Goal: Task Accomplishment & Management: Use online tool/utility

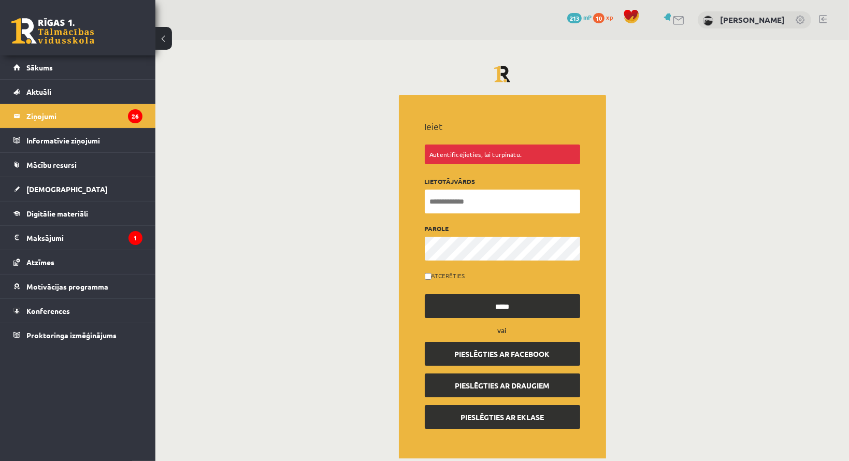
type input "**********"
click at [492, 312] on input "*****" at bounding box center [501, 306] width 155 height 24
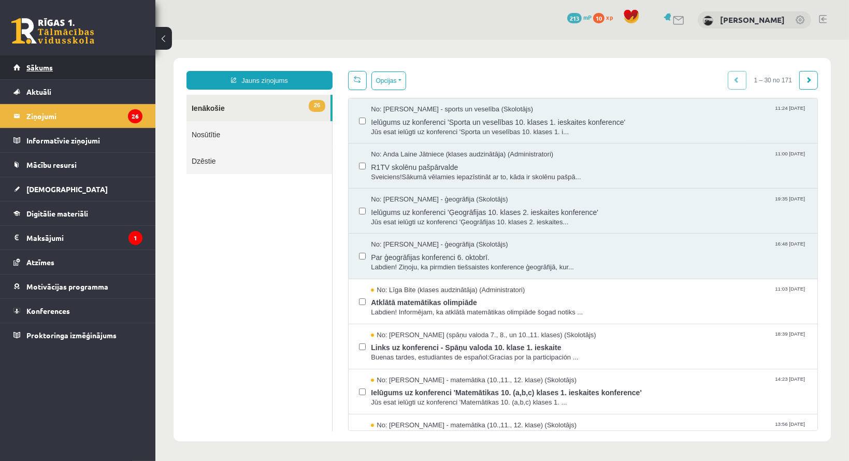
click at [79, 72] on link "Sākums" at bounding box center [77, 67] width 129 height 24
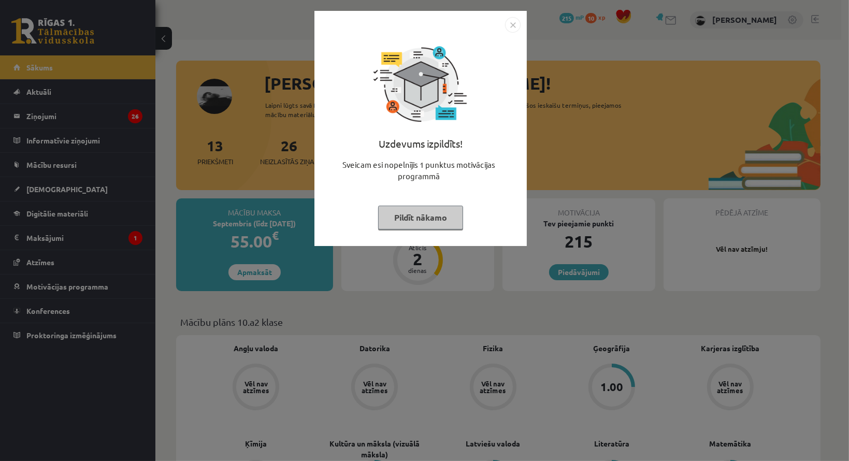
click at [428, 224] on button "Pildīt nākamo" at bounding box center [420, 218] width 85 height 24
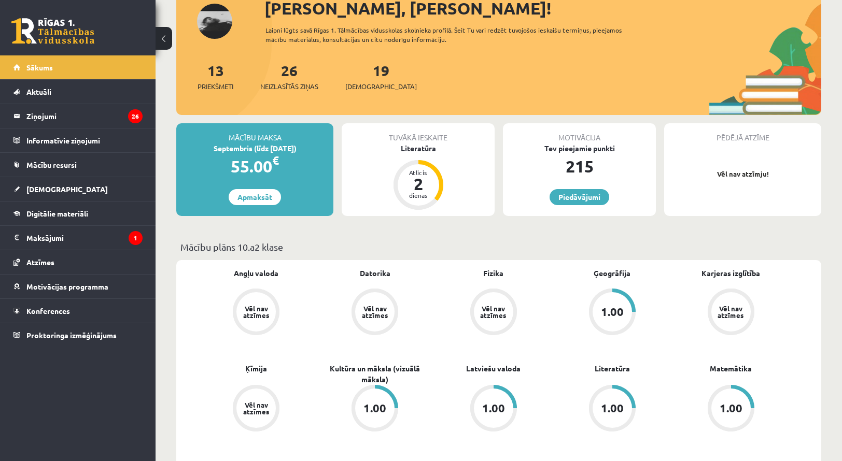
scroll to position [52, 0]
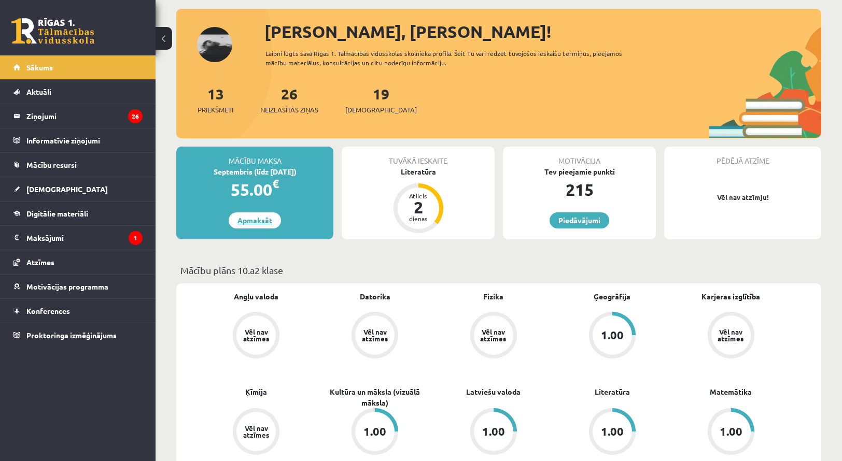
click at [265, 216] on link "Apmaksāt" at bounding box center [255, 220] width 52 height 16
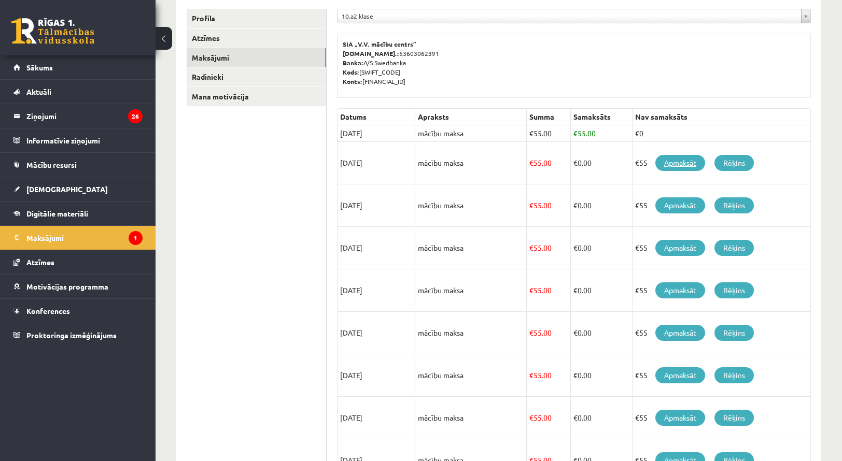
scroll to position [155, 0]
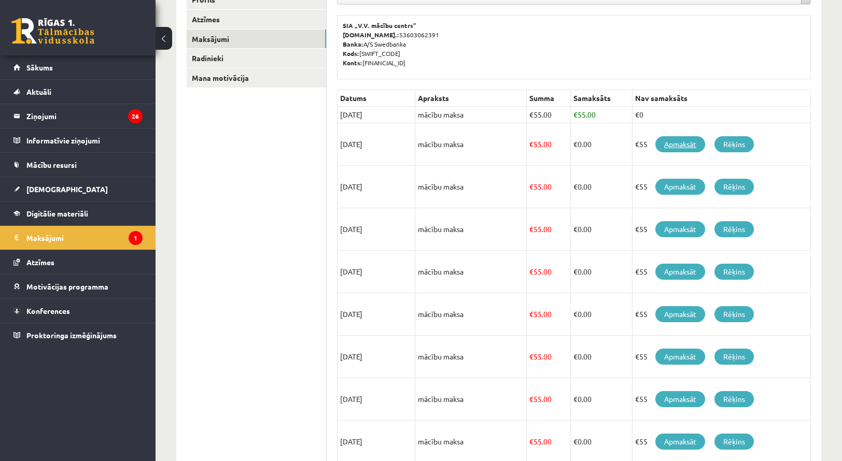
click at [672, 149] on link "Apmaksāt" at bounding box center [680, 144] width 50 height 16
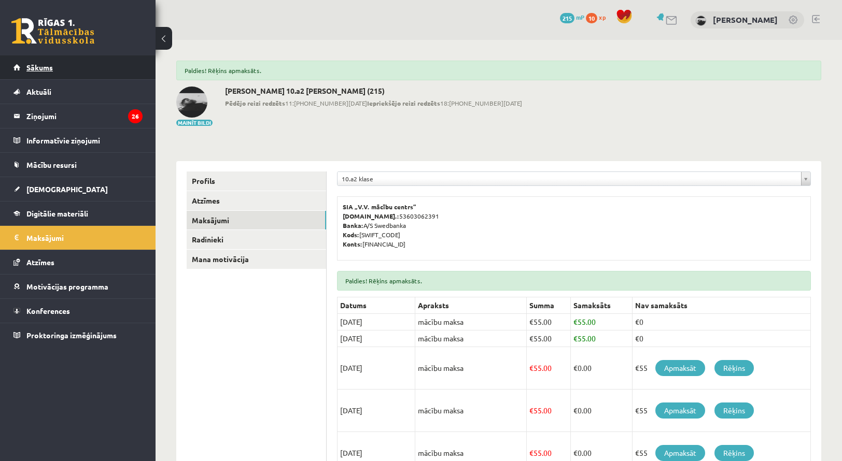
click at [35, 69] on span "Sākums" at bounding box center [39, 67] width 26 height 9
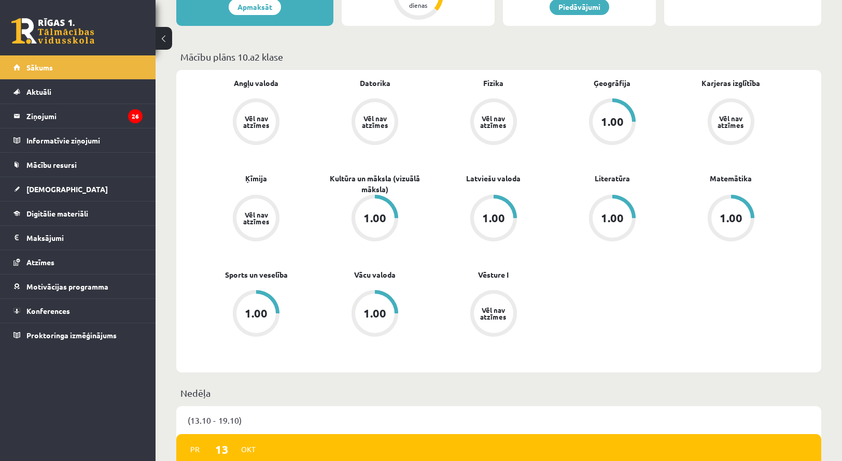
scroll to position [255, 0]
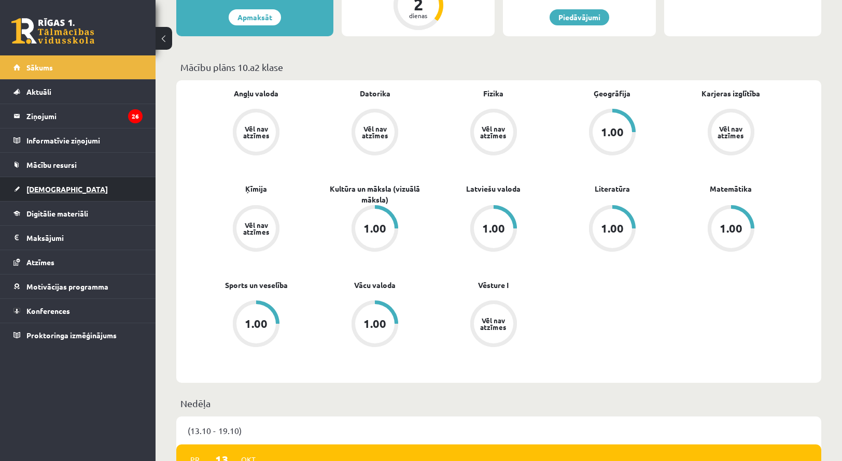
click at [48, 189] on span "[DEMOGRAPHIC_DATA]" at bounding box center [66, 188] width 81 height 9
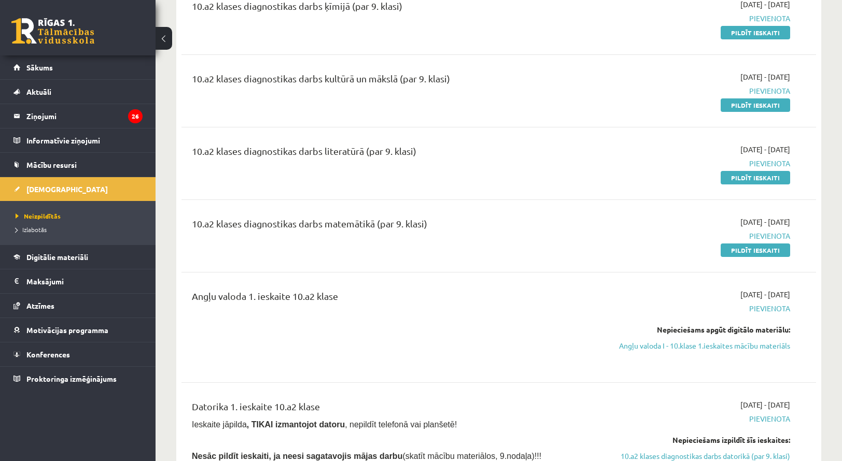
scroll to position [311, 0]
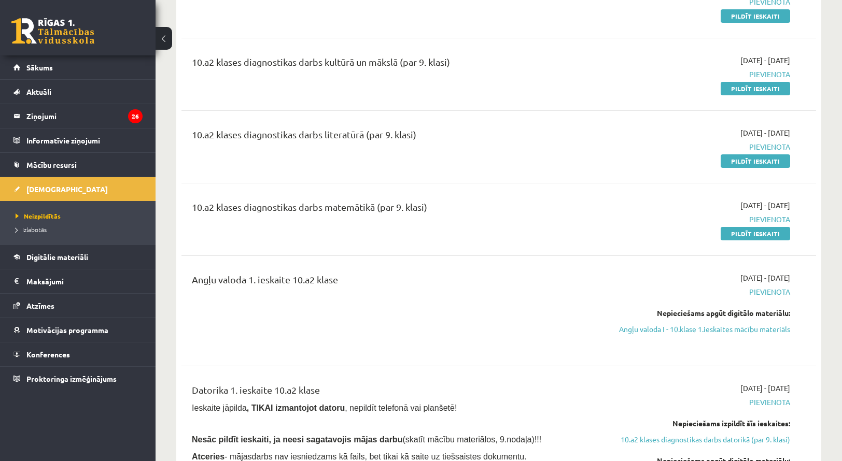
click at [765, 291] on span "Pievienota" at bounding box center [695, 292] width 189 height 11
click at [723, 287] on span "Pievienota" at bounding box center [695, 292] width 189 height 11
click at [652, 273] on div "2025-10-09 - 2025-10-14 Pievienota Nepieciešams apgūt digitālo materiālu: Angļu…" at bounding box center [695, 311] width 205 height 77
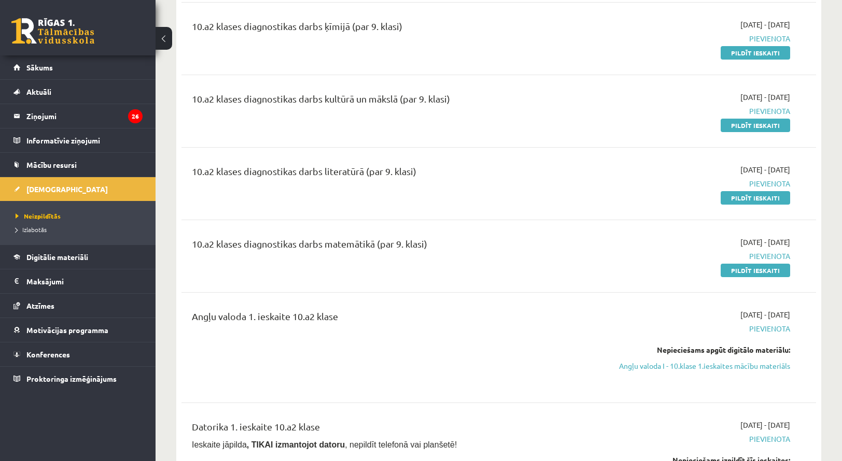
scroll to position [259, 0]
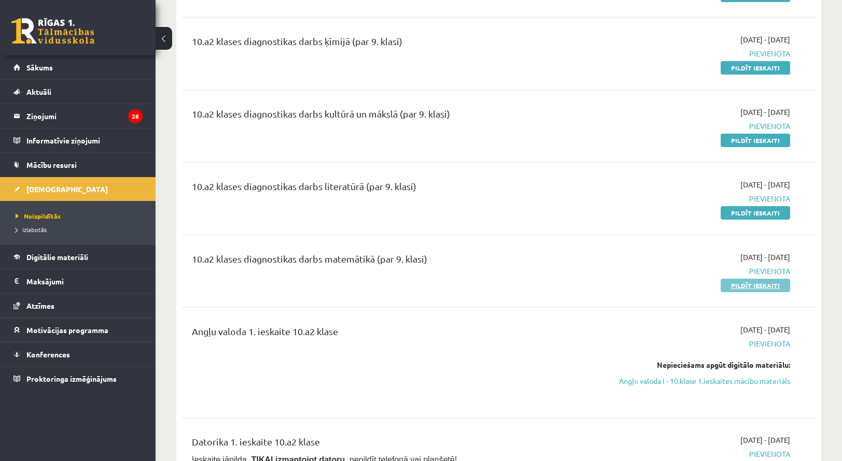
click at [750, 284] on link "Pildīt ieskaiti" at bounding box center [754, 285] width 69 height 13
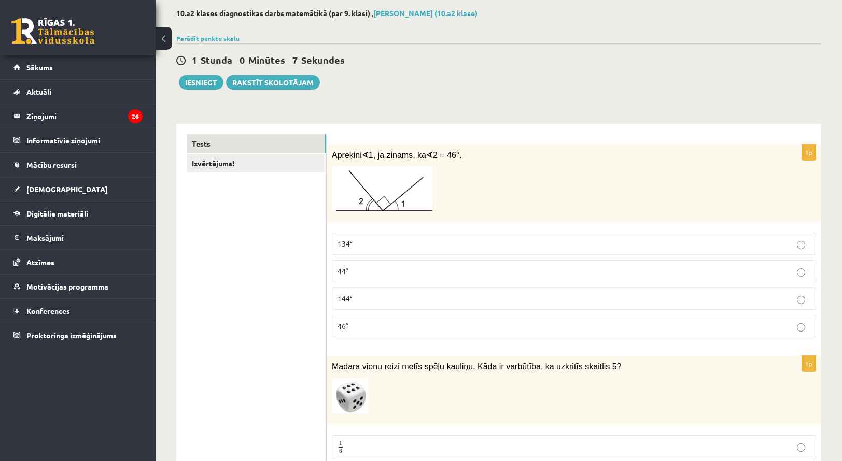
scroll to position [104, 0]
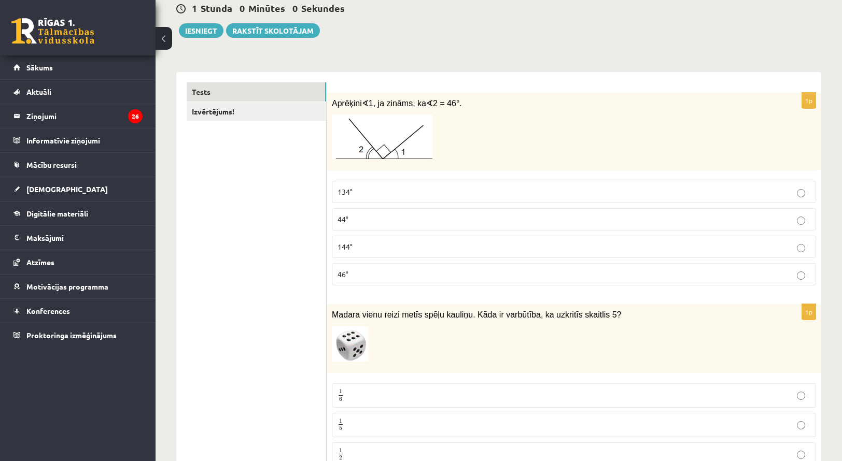
click at [477, 216] on p "44°" at bounding box center [573, 219] width 473 height 11
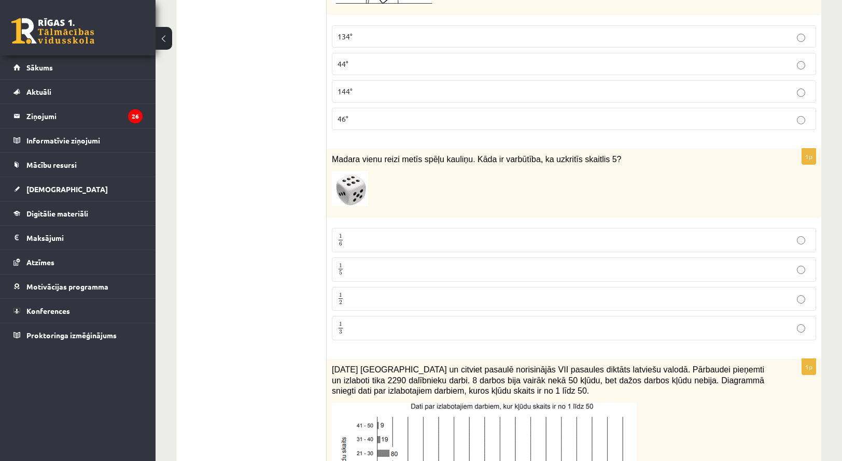
scroll to position [311, 0]
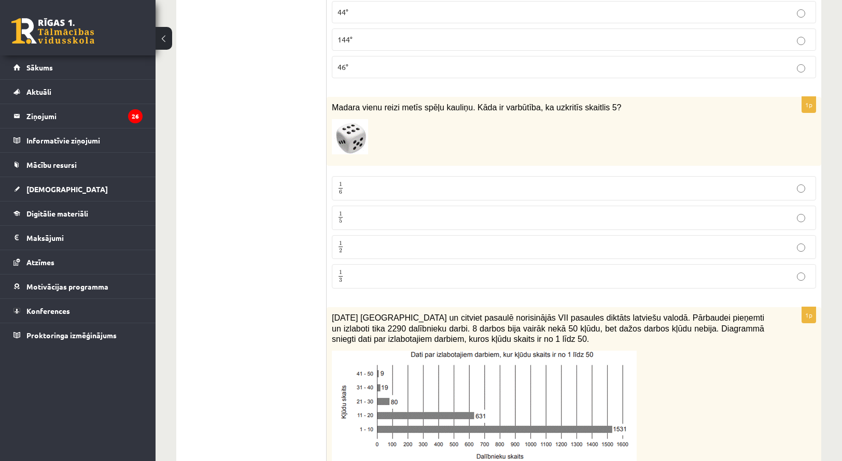
click at [361, 185] on p "1 6 1 6" at bounding box center [573, 188] width 473 height 13
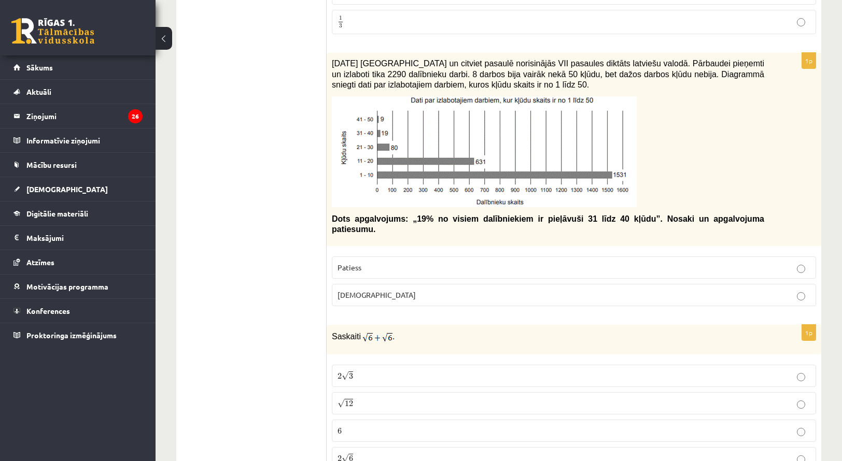
scroll to position [622, 0]
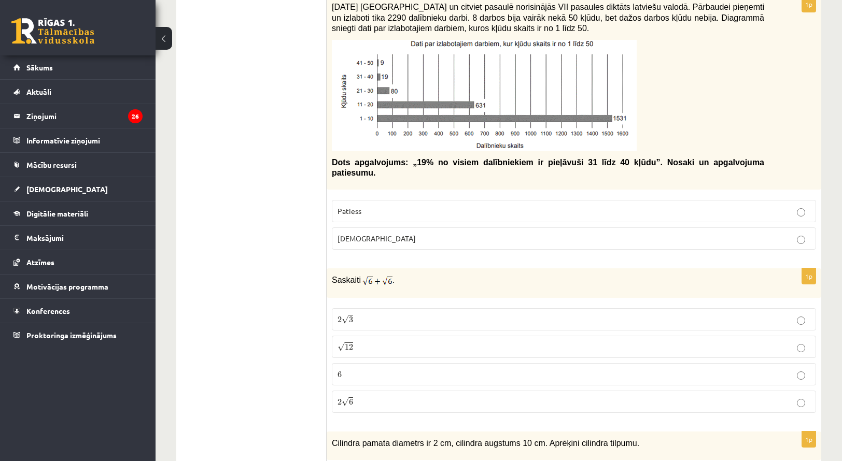
click at [443, 205] on label "Patiess" at bounding box center [574, 211] width 484 height 22
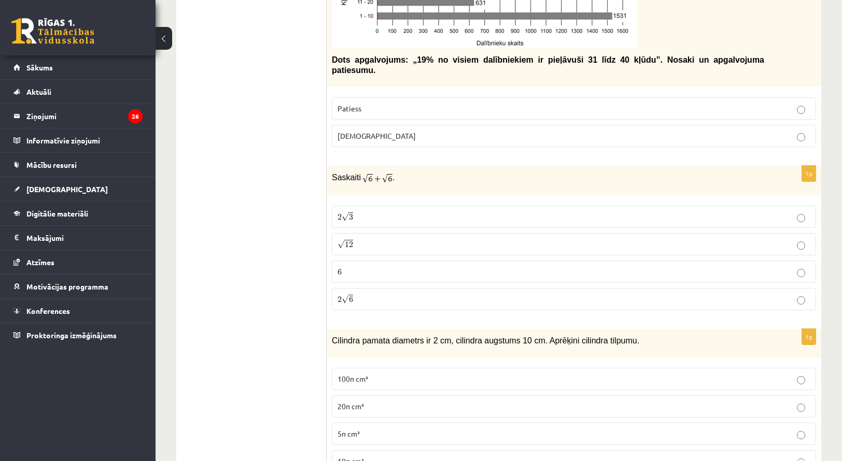
scroll to position [725, 0]
click at [387, 238] on p "√ 12 12" at bounding box center [573, 243] width 473 height 11
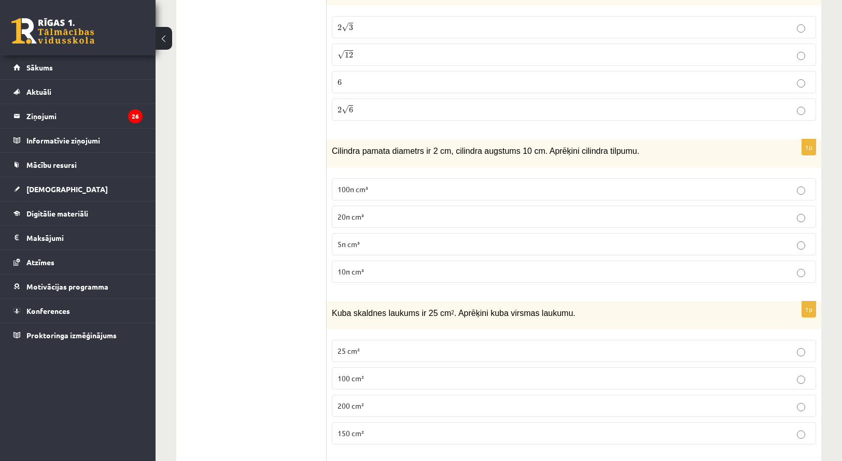
scroll to position [933, 0]
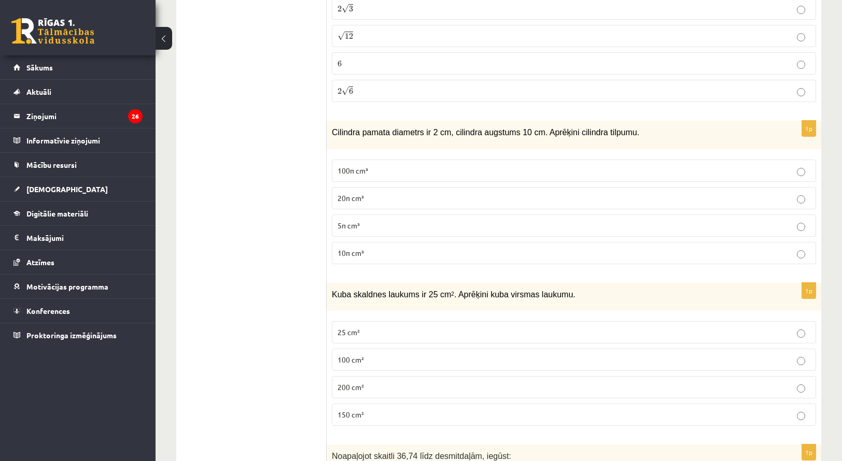
click at [398, 193] on p "20π cm³" at bounding box center [573, 198] width 473 height 11
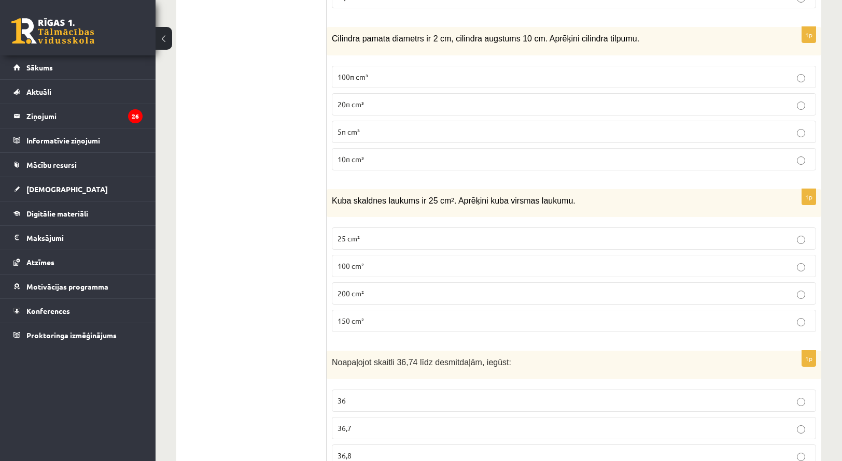
scroll to position [1036, 0]
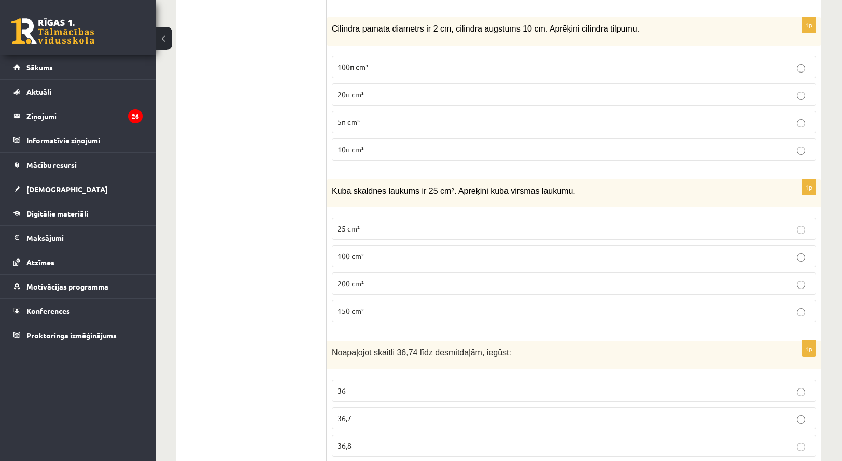
click at [438, 278] on p "200 cm²" at bounding box center [573, 283] width 473 height 11
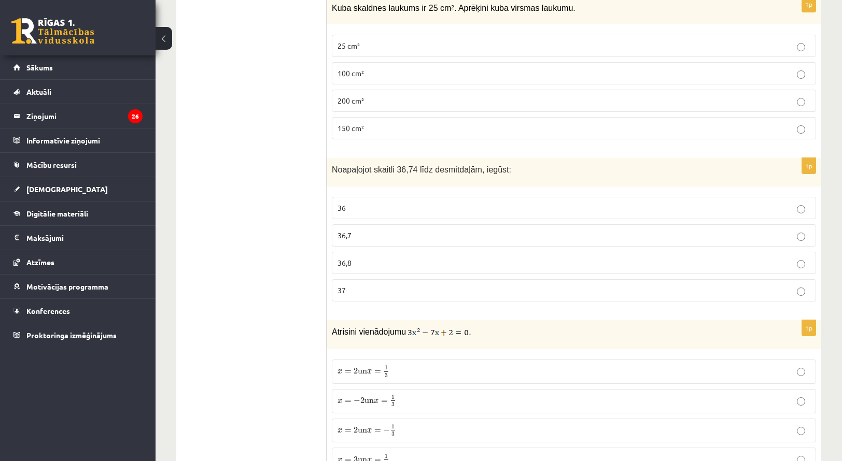
scroll to position [1244, 0]
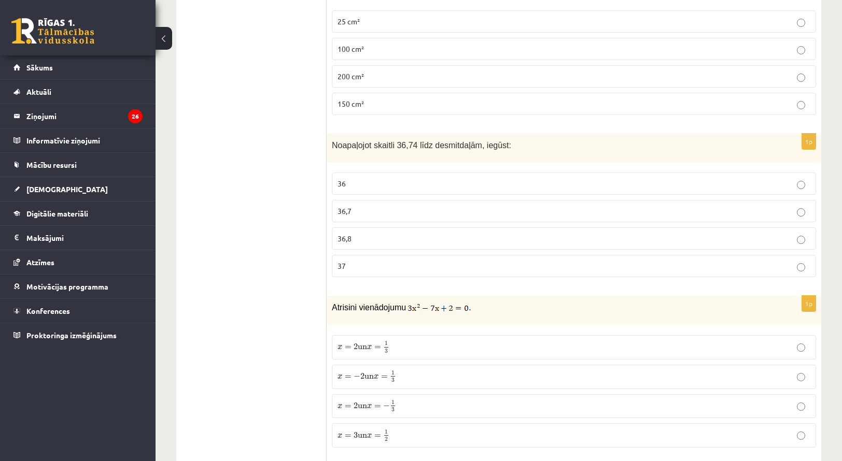
click at [415, 261] on p "37" at bounding box center [573, 266] width 473 height 11
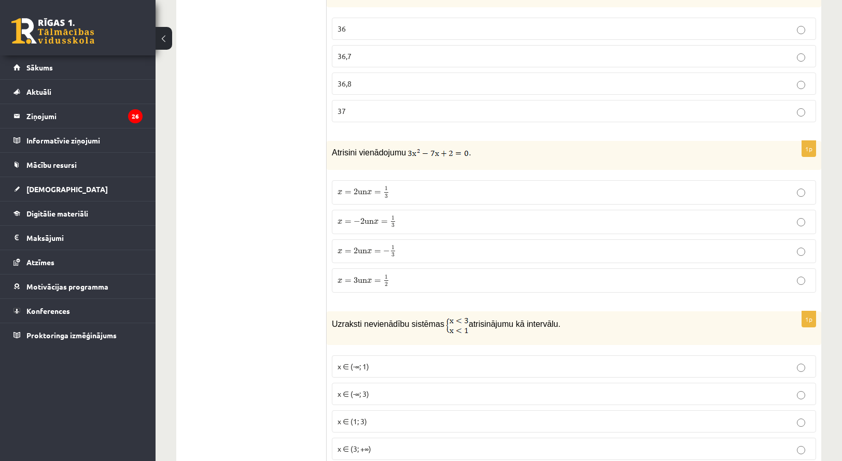
scroll to position [1399, 0]
click at [440, 215] on p "x = − 2 un x = 1 3 x = − 2 un x = 1 3" at bounding box center [573, 221] width 473 height 13
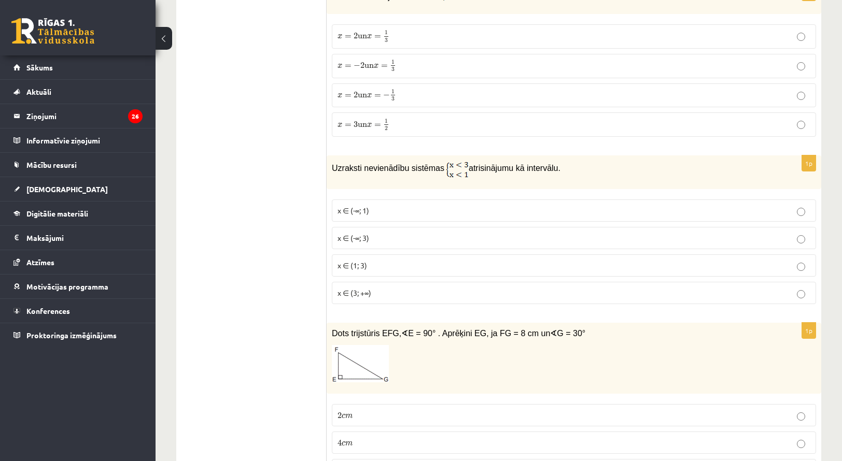
scroll to position [1606, 0]
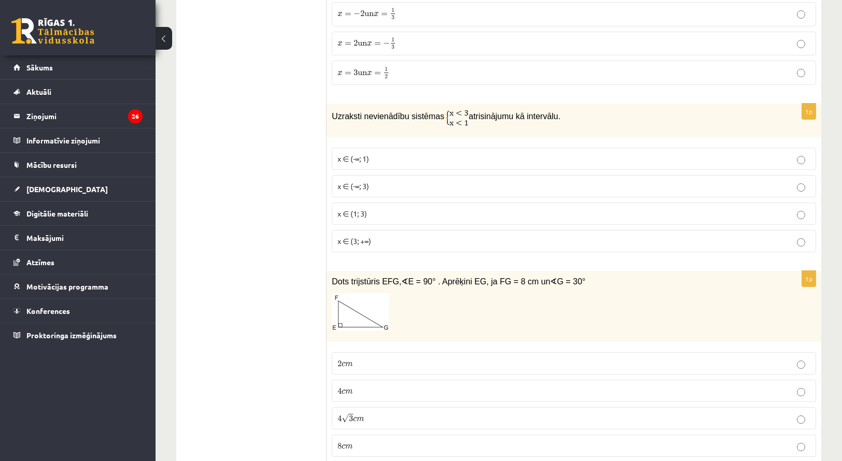
click at [438, 203] on label "x ∈ (1; 3)" at bounding box center [574, 214] width 484 height 22
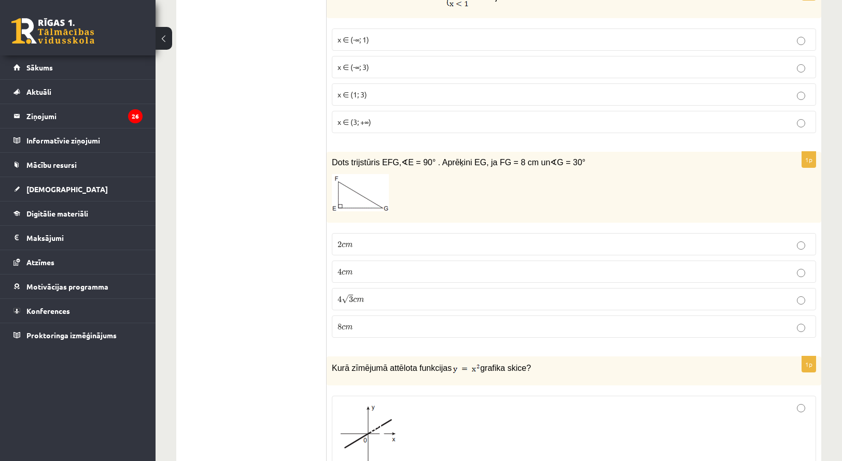
scroll to position [1762, 0]
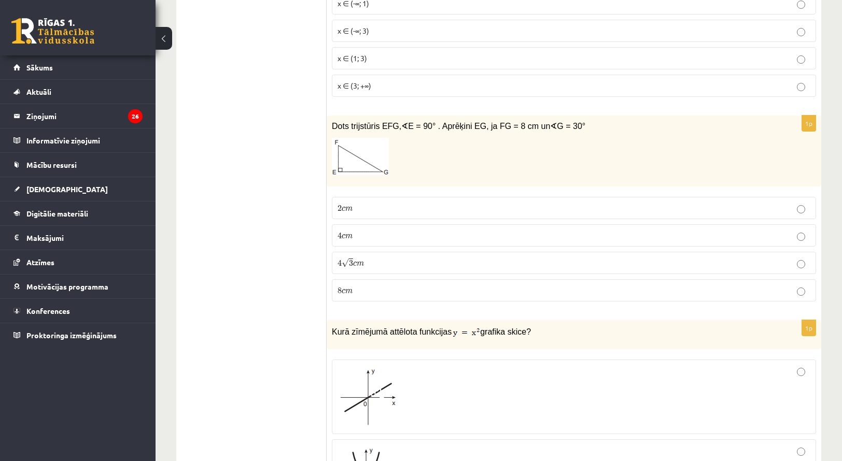
click at [409, 230] on p "4 c m 4 c m" at bounding box center [573, 235] width 473 height 11
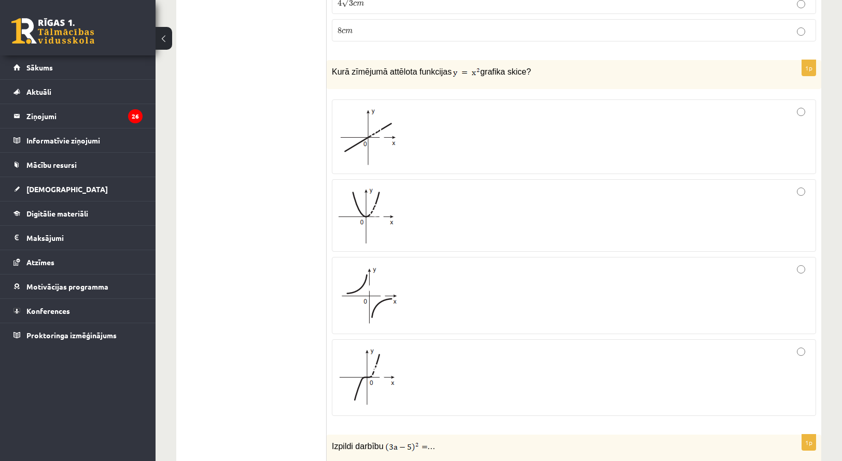
scroll to position [1969, 0]
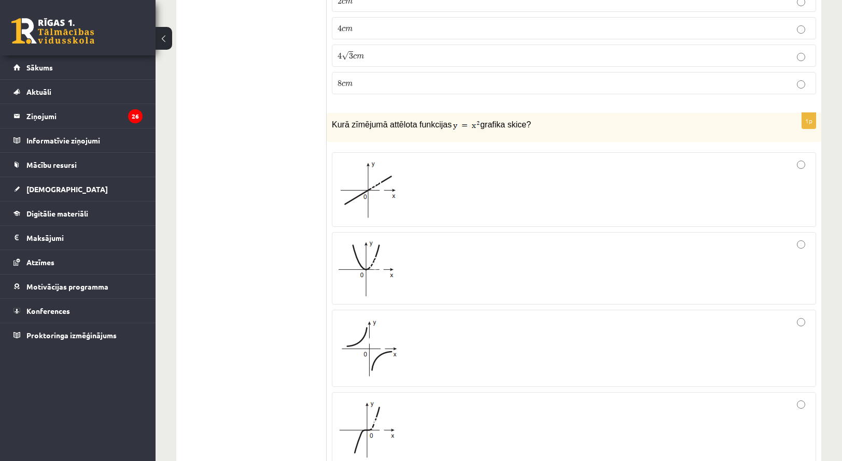
click at [670, 278] on div at bounding box center [573, 268] width 473 height 61
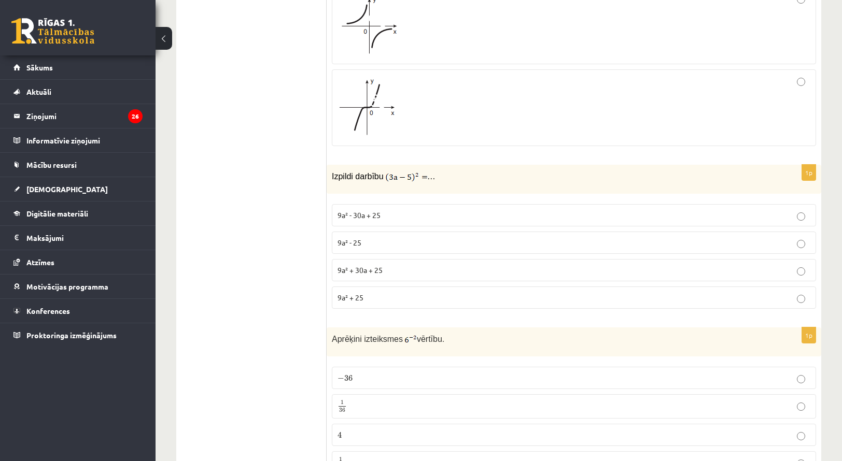
scroll to position [2332, 0]
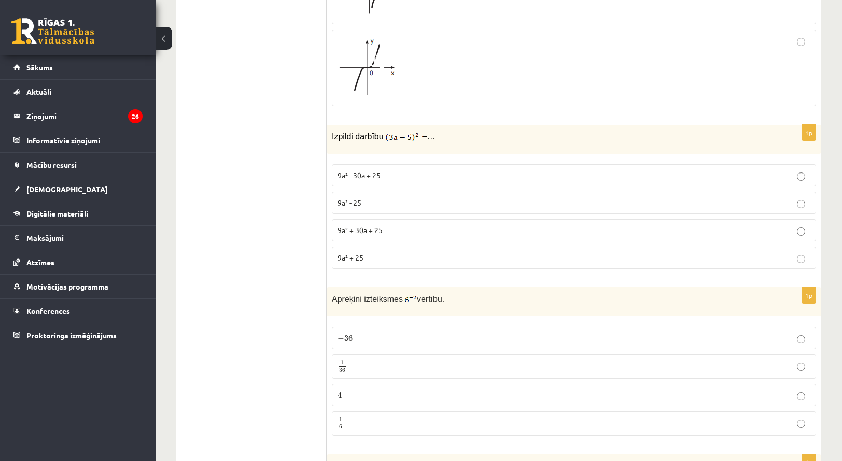
click at [413, 170] on p "9a² - 30a + 25" at bounding box center [573, 175] width 473 height 11
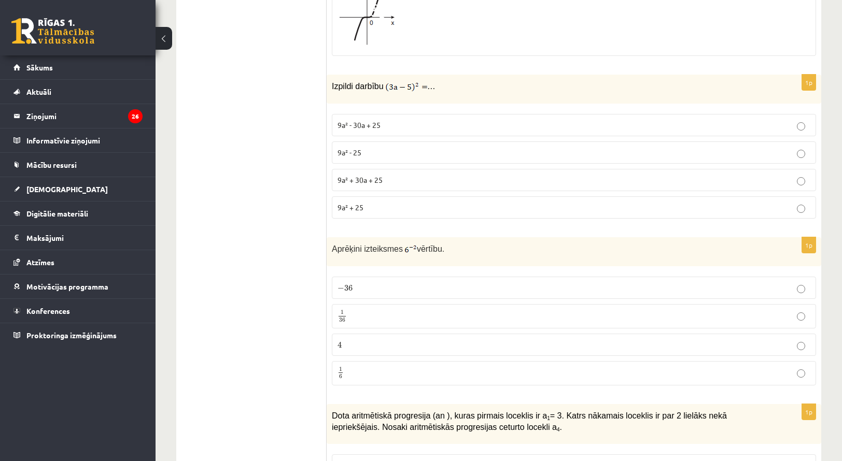
scroll to position [2487, 0]
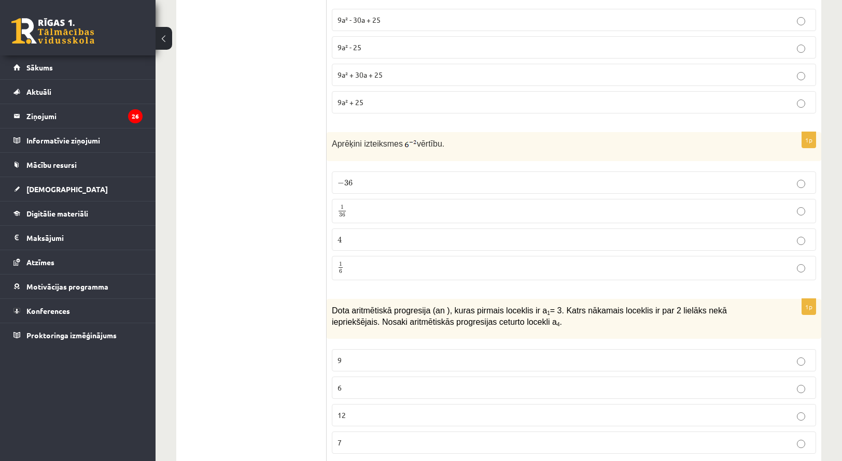
click at [416, 205] on p "1 36 1 36" at bounding box center [573, 211] width 473 height 13
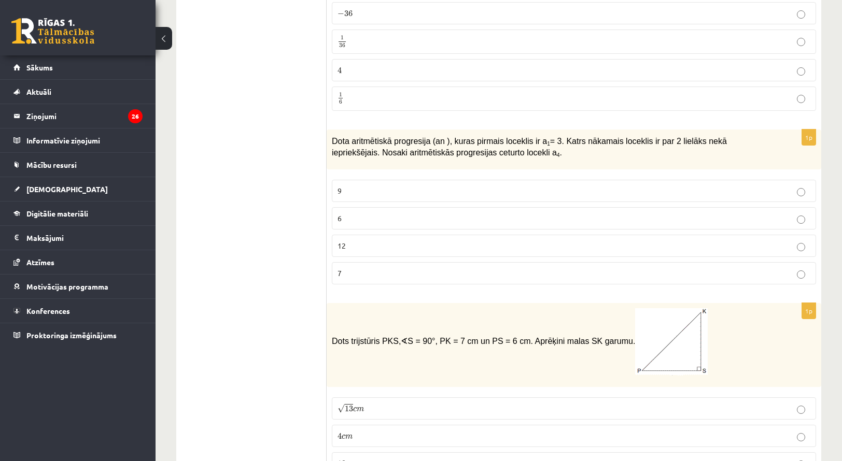
scroll to position [2695, 0]
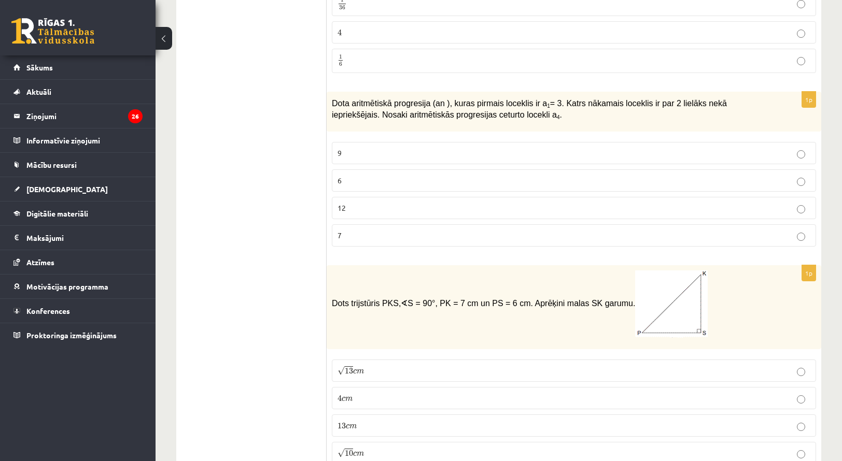
click at [438, 197] on label "12" at bounding box center [574, 208] width 484 height 22
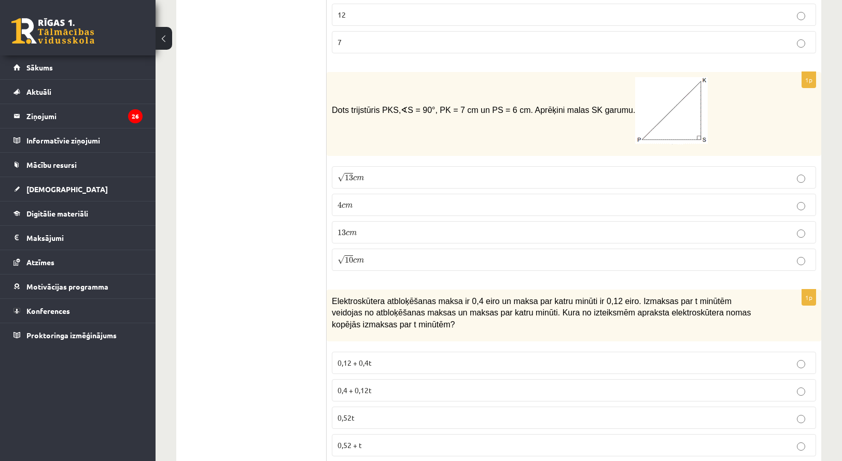
scroll to position [2902, 0]
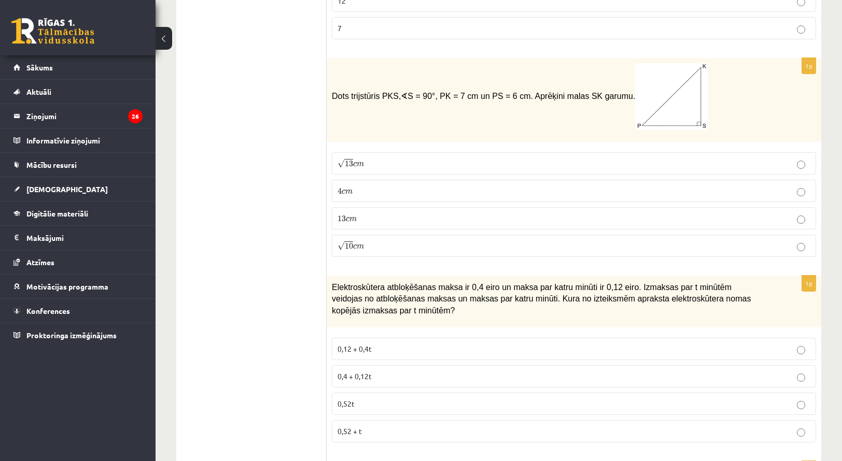
click at [452, 207] on label "13 c m 13 c m" at bounding box center [574, 218] width 484 height 22
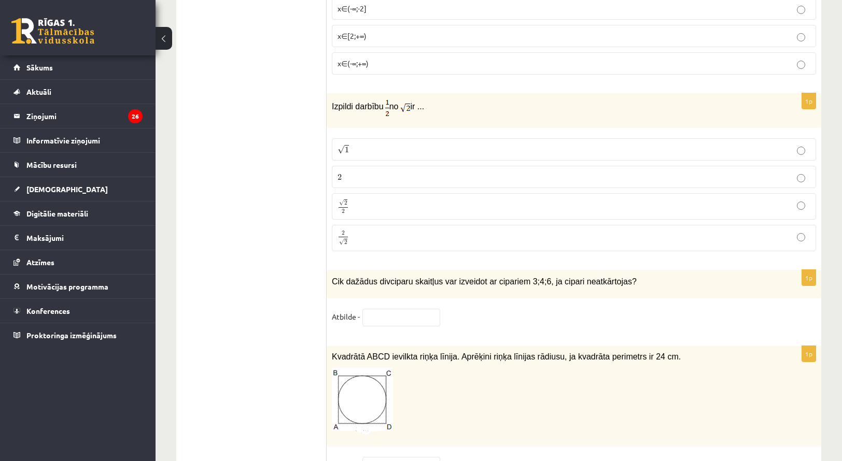
scroll to position [4151, 0]
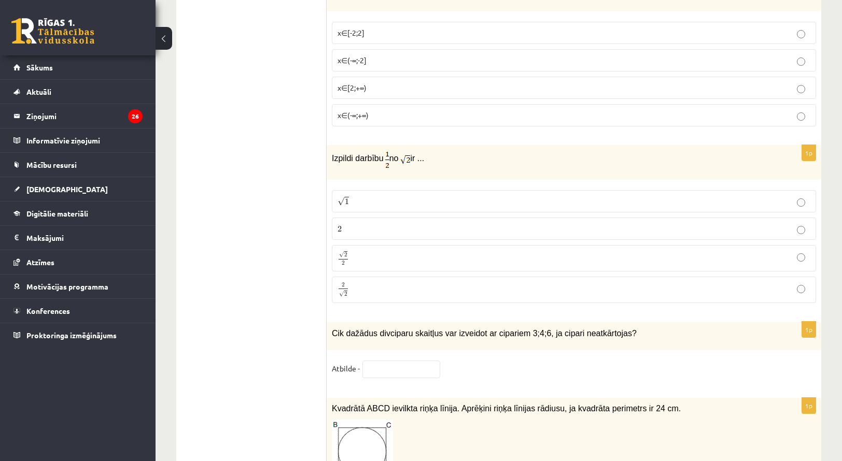
click at [502, 282] on p "2 √ 2 2 2" at bounding box center [573, 289] width 473 height 15
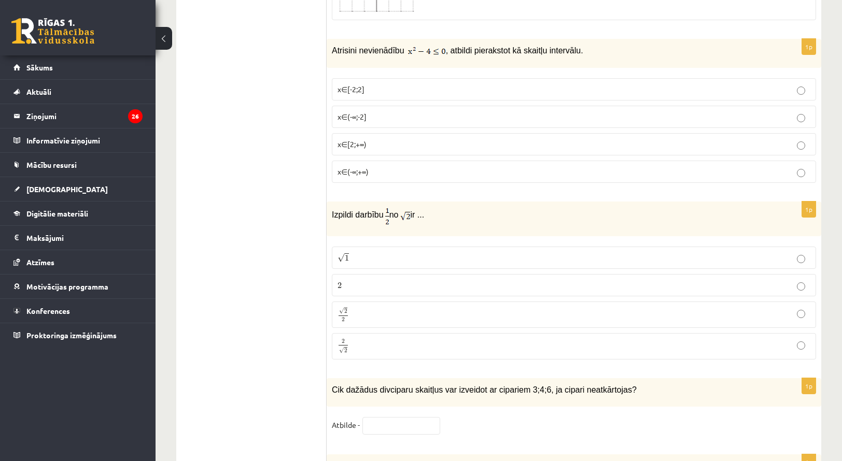
scroll to position [3995, 0]
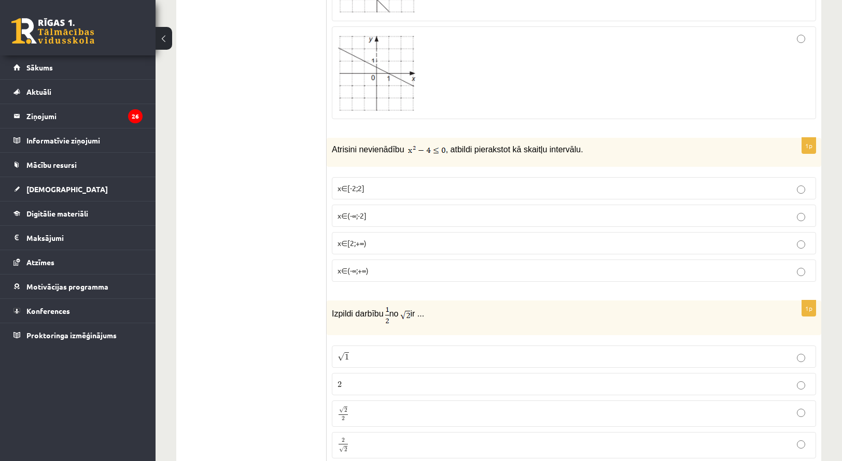
click at [475, 210] on p "x∈(-∞;-2]" at bounding box center [573, 215] width 473 height 11
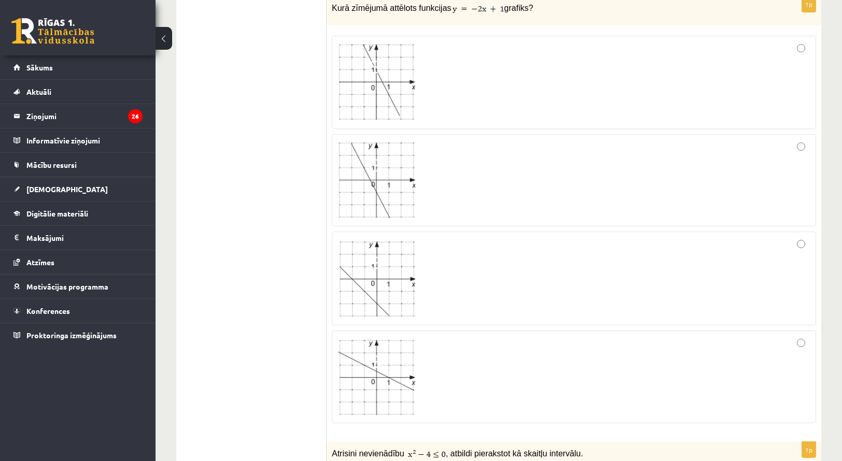
scroll to position [3684, 0]
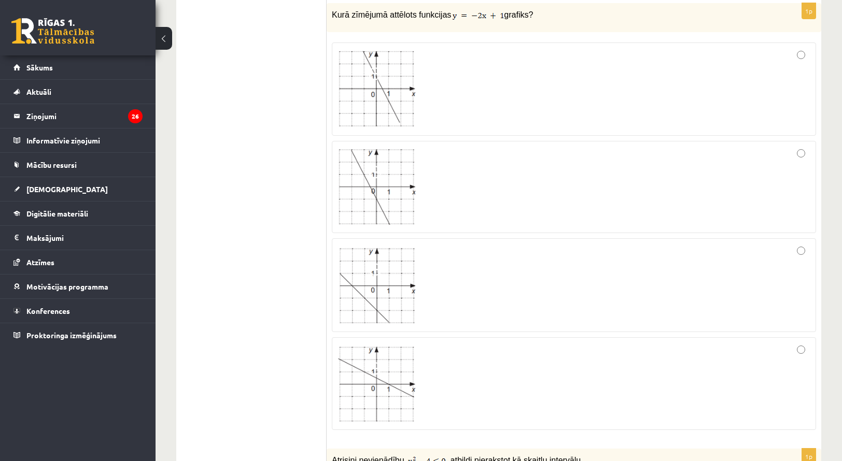
click at [667, 193] on div at bounding box center [573, 187] width 473 height 81
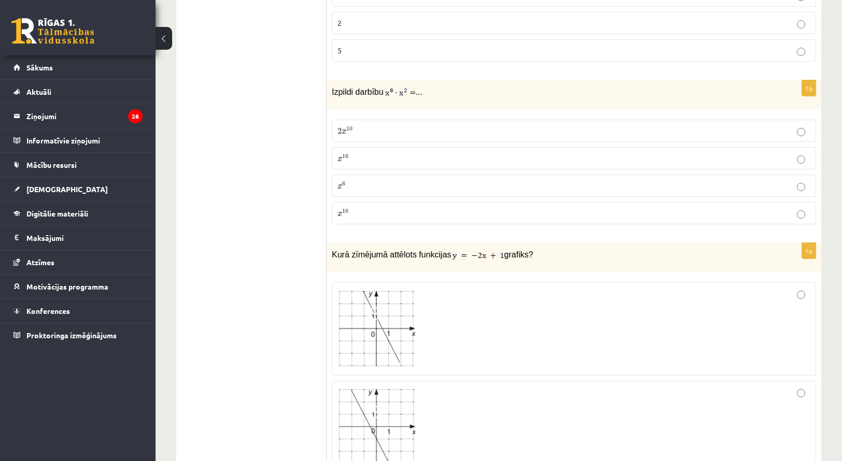
scroll to position [3322, 0]
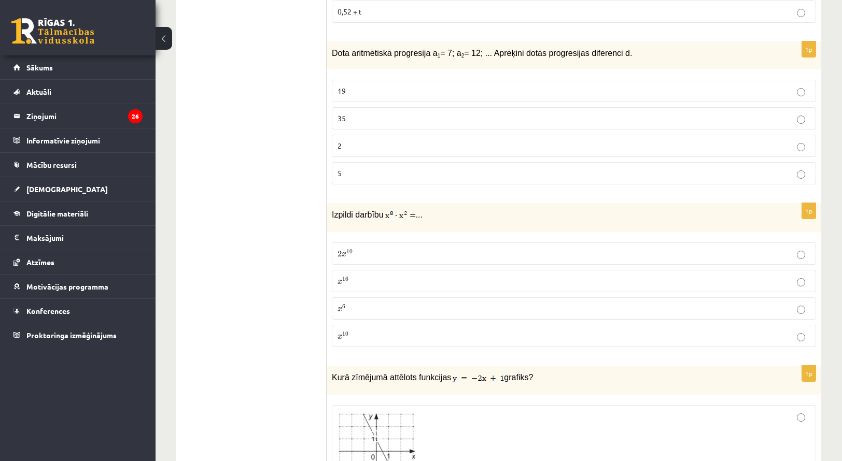
click at [672, 293] on fieldset "2 x 10 2 x 10 x 16 x 16 x 6 x 6 x 10 x 10" at bounding box center [574, 293] width 484 height 113
click at [672, 303] on p "x 6 x 6" at bounding box center [573, 308] width 473 height 11
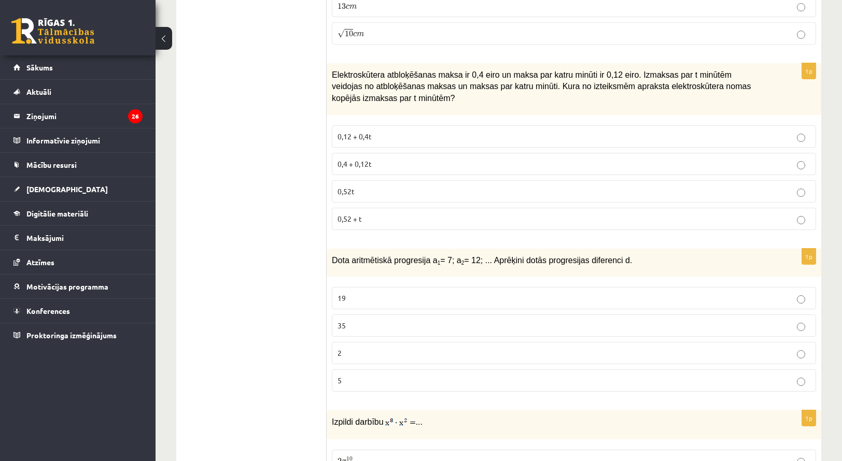
click at [674, 369] on label "5" at bounding box center [574, 380] width 484 height 22
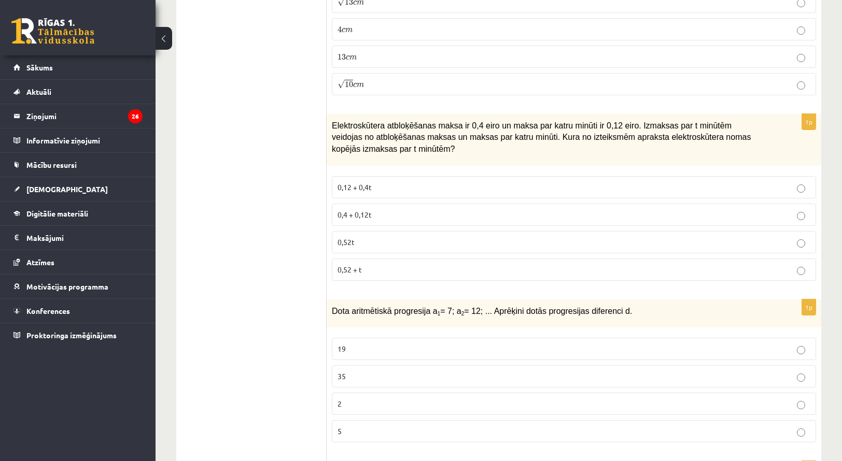
scroll to position [3011, 0]
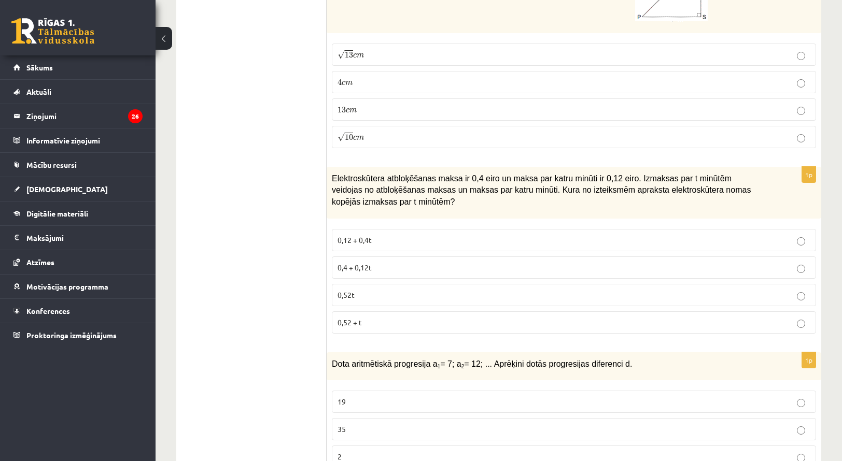
click at [663, 290] on p "0,52t" at bounding box center [573, 295] width 473 height 11
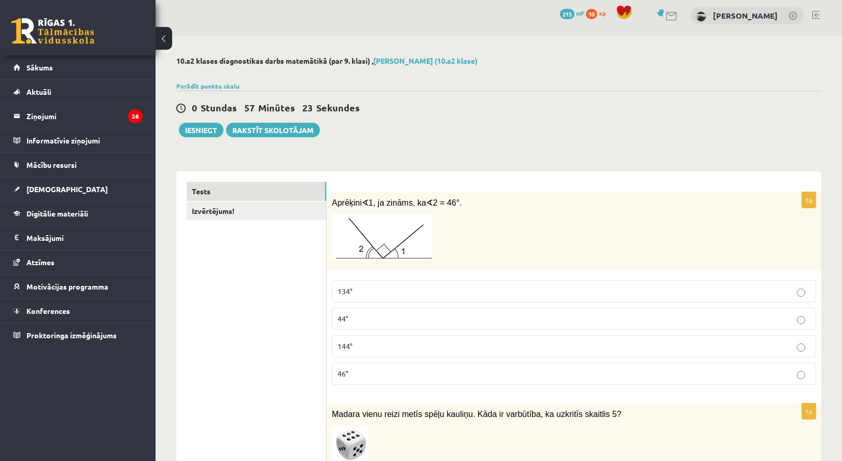
scroll to position [0, 0]
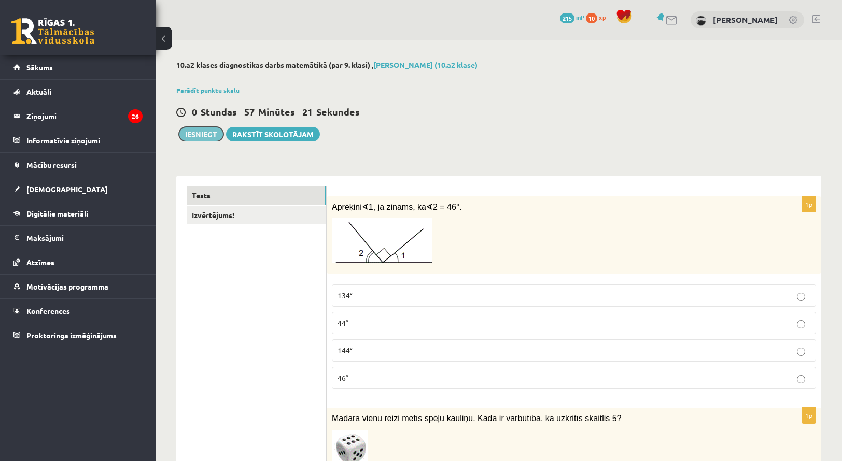
click at [205, 139] on button "Iesniegt" at bounding box center [201, 134] width 45 height 15
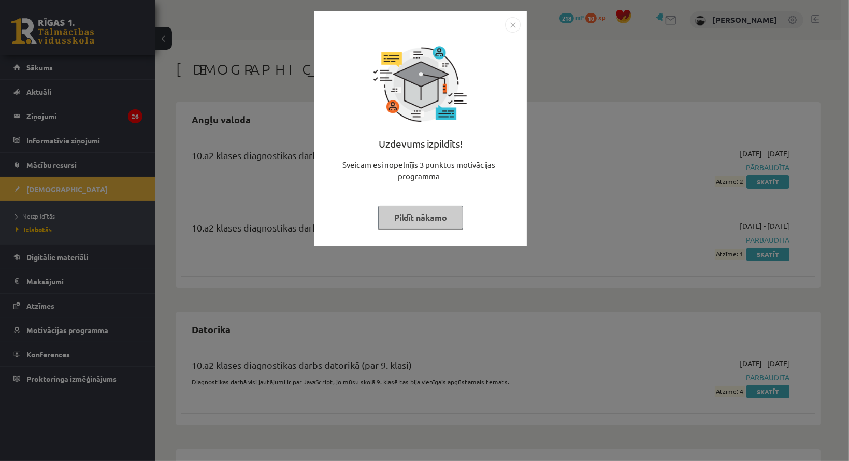
click at [426, 215] on button "Pildīt nākamo" at bounding box center [420, 218] width 85 height 24
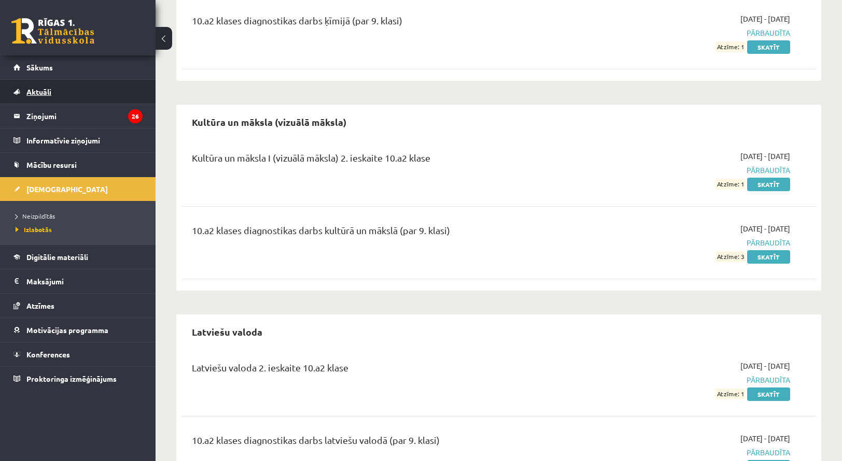
scroll to position [570, 0]
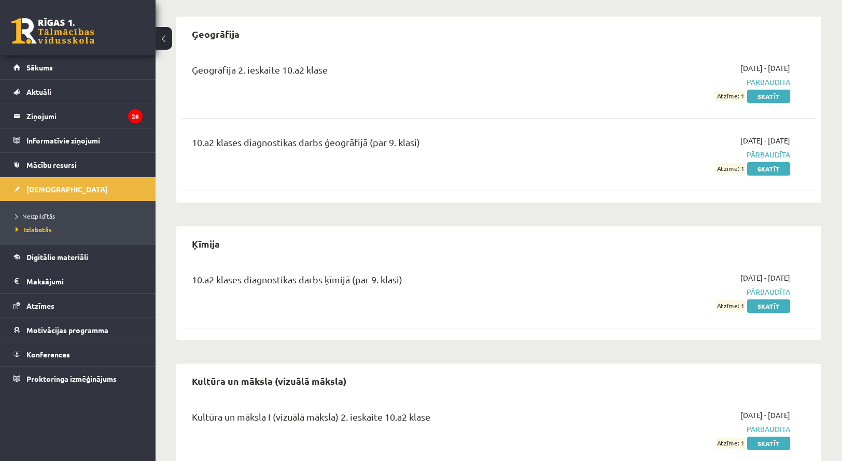
click at [42, 181] on link "[DEMOGRAPHIC_DATA]" at bounding box center [77, 189] width 129 height 24
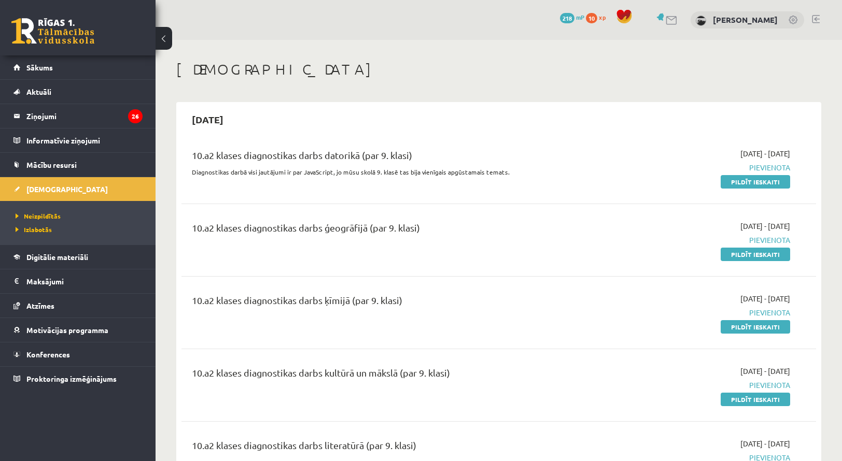
scroll to position [52, 0]
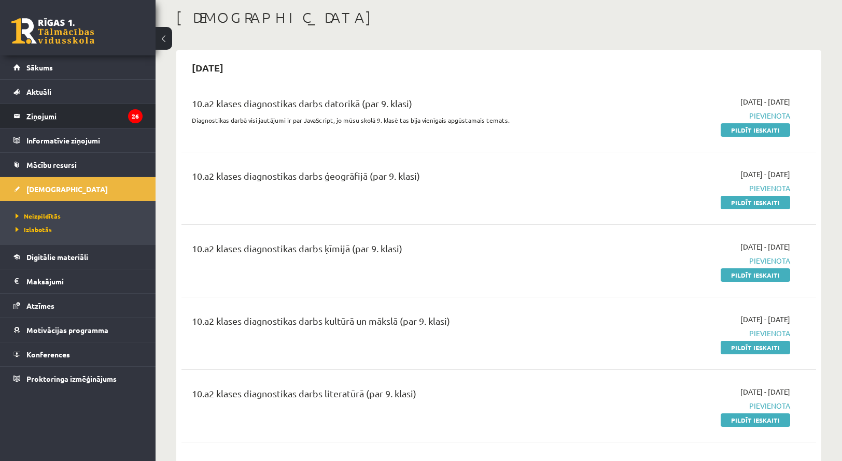
click at [63, 117] on legend "Ziņojumi 26" at bounding box center [84, 116] width 116 height 24
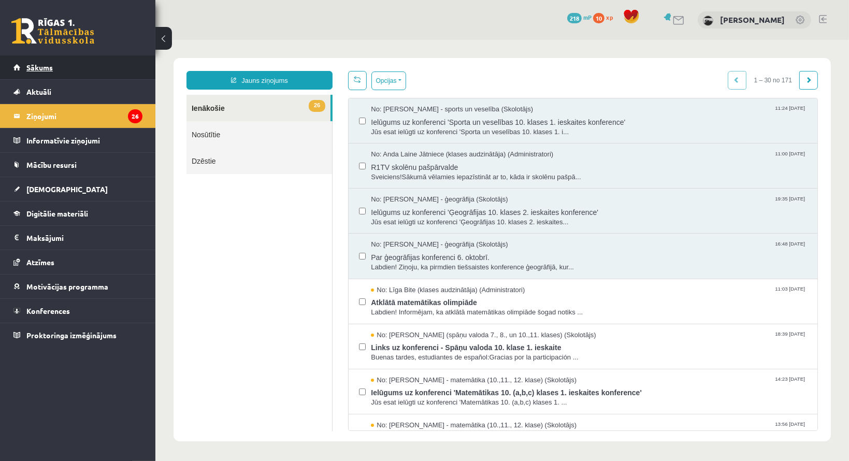
click at [68, 67] on link "Sākums" at bounding box center [77, 67] width 129 height 24
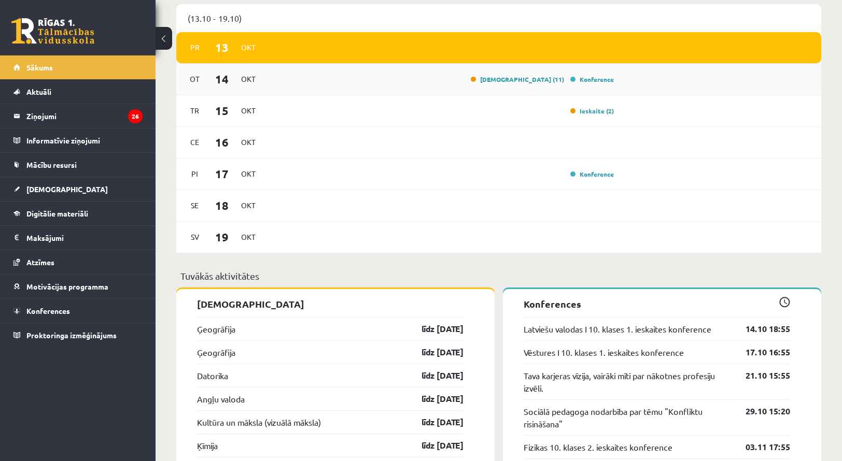
scroll to position [674, 0]
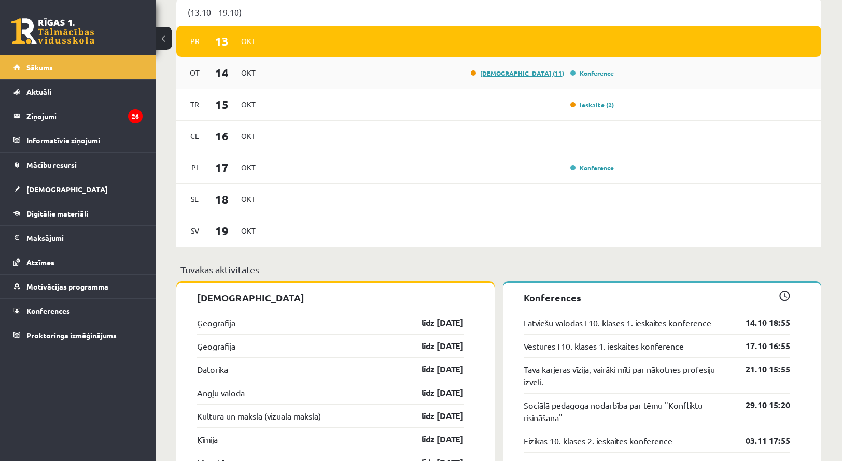
click at [535, 77] on link "[DEMOGRAPHIC_DATA] (11)" at bounding box center [517, 73] width 93 height 8
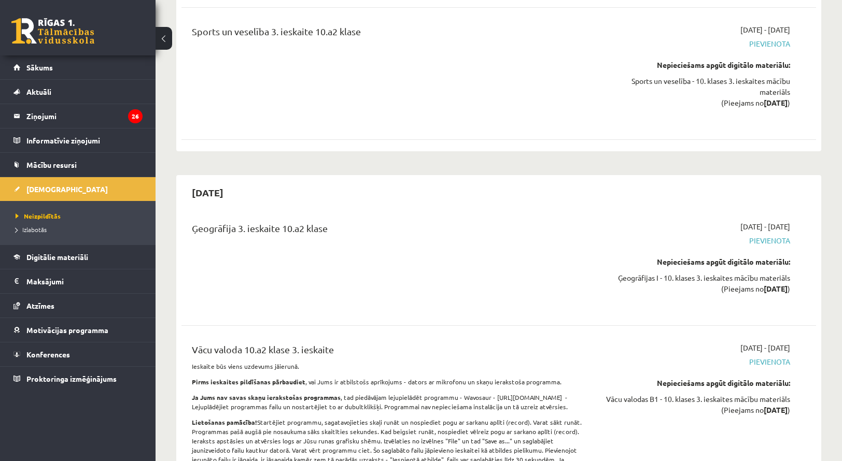
scroll to position [6218, 0]
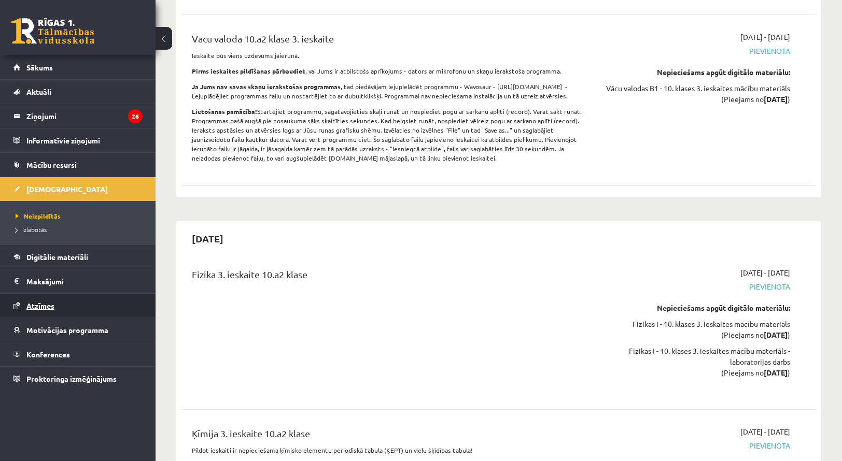
click at [46, 307] on span "Atzīmes" at bounding box center [40, 305] width 28 height 9
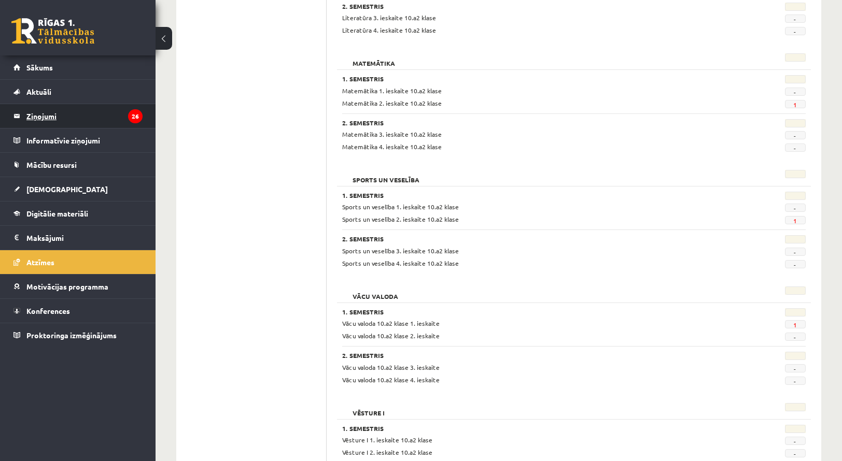
scroll to position [871, 0]
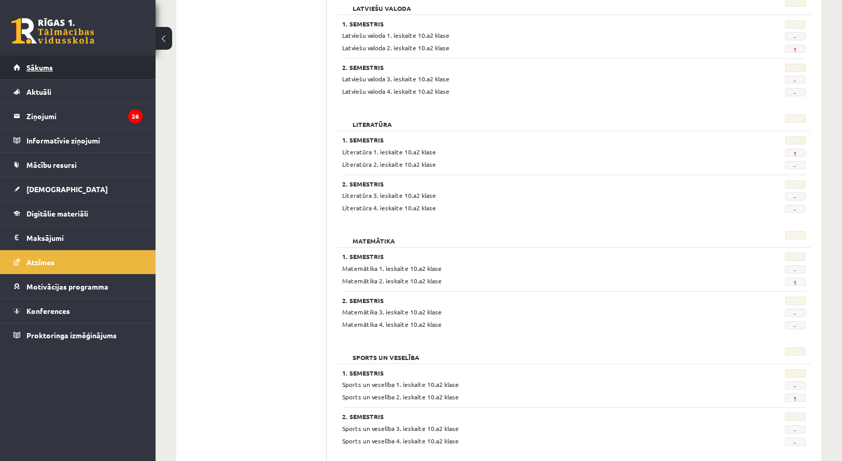
click at [46, 63] on link "Sākums" at bounding box center [77, 67] width 129 height 24
